Goal: Check status: Check status

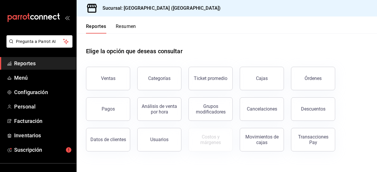
click at [335, 44] on div "Elige la opción que deseas consultar" at bounding box center [227, 47] width 282 height 26
click at [117, 80] on button "Ventas" at bounding box center [108, 79] width 44 height 24
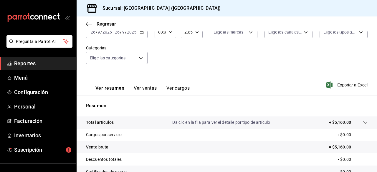
scroll to position [29, 0]
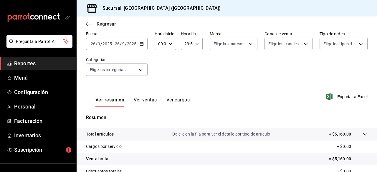
click at [97, 26] on span "Regresar" at bounding box center [106, 24] width 19 height 6
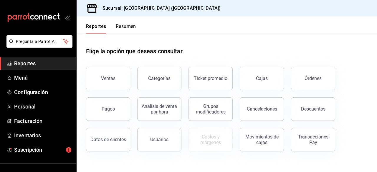
click at [228, 40] on div "Elige la opción que deseas consultar" at bounding box center [227, 47] width 282 height 26
drag, startPoint x: 260, startPoint y: 32, endPoint x: 257, endPoint y: 54, distance: 22.3
click at [258, 48] on div "Reportes Resumen Elige la opción que deseas consultar Ventas Categorías Ticket …" at bounding box center [227, 95] width 301 height 156
click at [257, 54] on div "Elige la opción que deseas consultar" at bounding box center [227, 47] width 282 height 26
